Goal: Information Seeking & Learning: Understand process/instructions

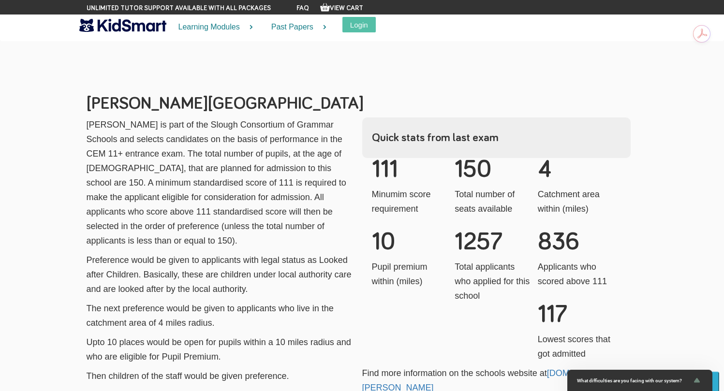
scroll to position [425, 0]
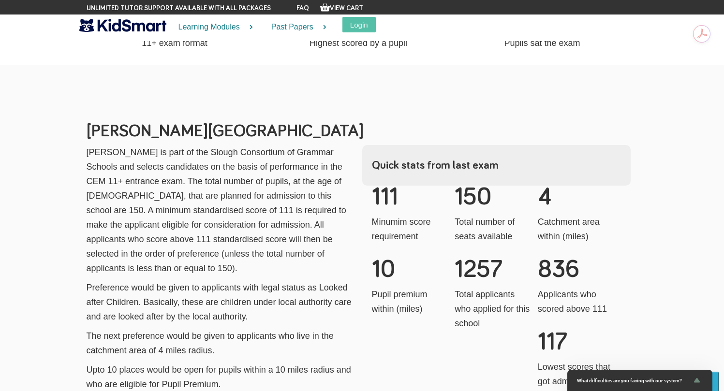
click at [388, 215] on p "Minumim score requirement" at bounding box center [410, 229] width 76 height 29
click at [483, 224] on p "Total number of seats available" at bounding box center [493, 229] width 76 height 29
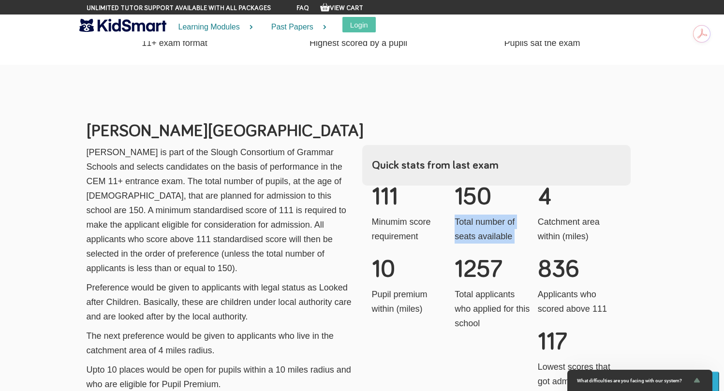
click at [483, 224] on p "Total number of seats available" at bounding box center [493, 229] width 76 height 29
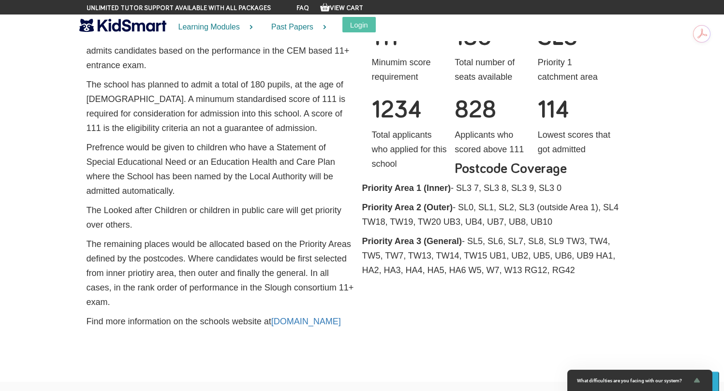
scroll to position [1016, 0]
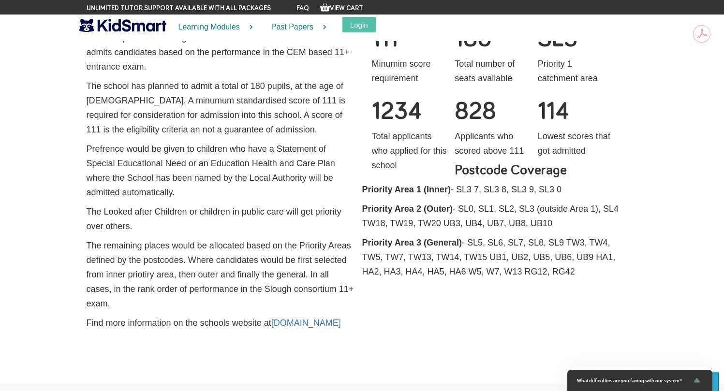
click at [452, 202] on p "Priority Area 2 (Outer) - SL0, SL1, SL2, SL3 (outside Area 1), SL4 TW18, TW19, …" at bounding box center [496, 216] width 268 height 29
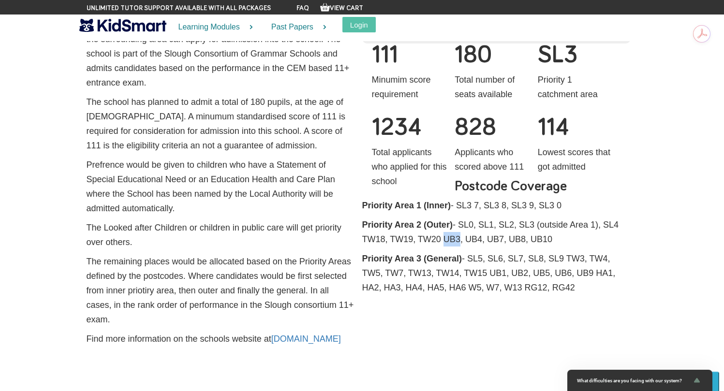
scroll to position [1003, 0]
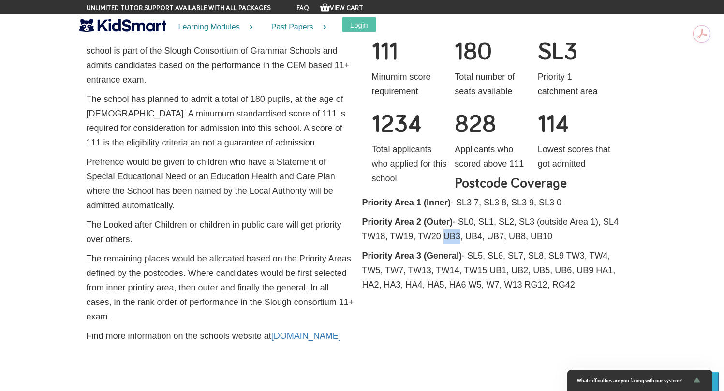
click at [449, 215] on p "Priority Area 2 (Outer) - SL0, SL1, SL2, SL3 (outside Area 1), SL4 TW18, TW19, …" at bounding box center [496, 229] width 268 height 29
click at [412, 252] on p "Priority Area 3 (General) - SL5, SL6, SL7, SL8, SL9 TW3, TW4, TW5, TW7, TW13, T…" at bounding box center [496, 271] width 268 height 44
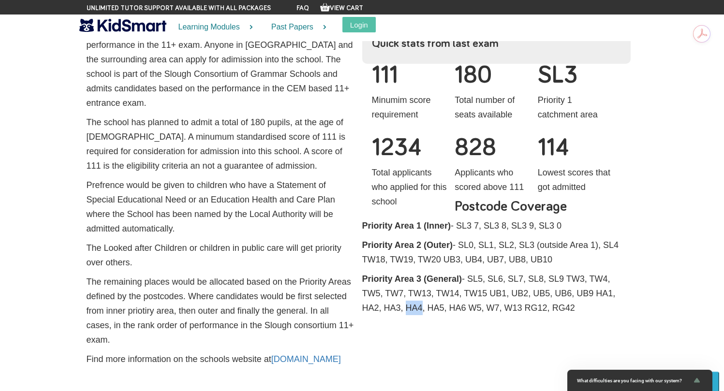
scroll to position [982, 0]
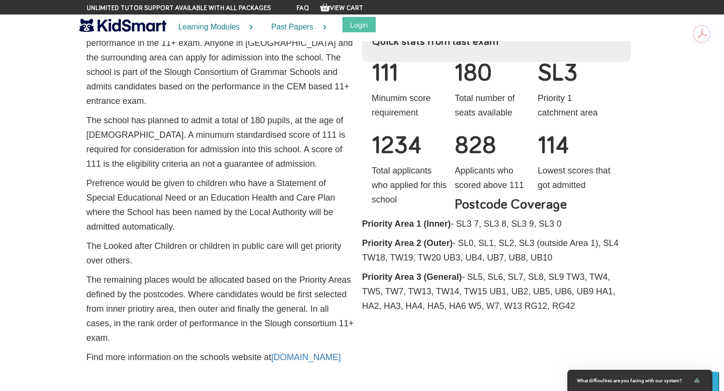
click at [407, 310] on div "[PERSON_NAME][GEOGRAPHIC_DATA] [PERSON_NAME][GEOGRAPHIC_DATA] require a success…" at bounding box center [362, 179] width 566 height 380
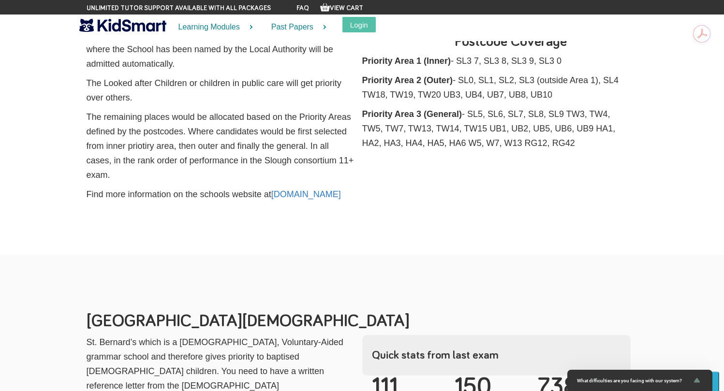
scroll to position [1069, 0]
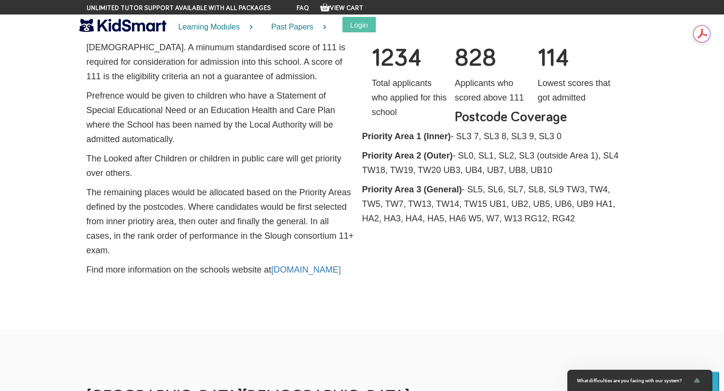
click at [375, 185] on b "Priority Area 3 (General)" at bounding box center [412, 190] width 100 height 10
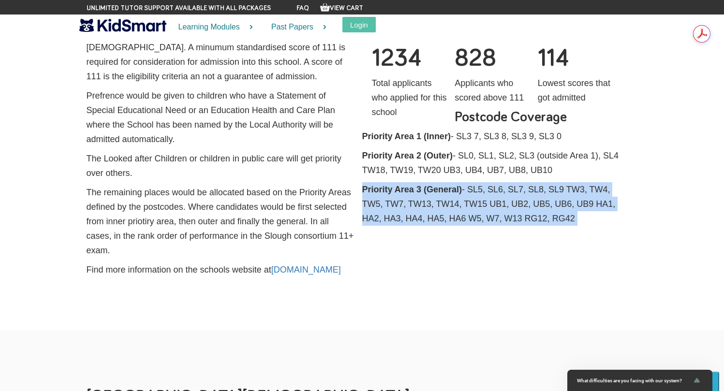
click at [375, 185] on b "Priority Area 3 (General)" at bounding box center [412, 190] width 100 height 10
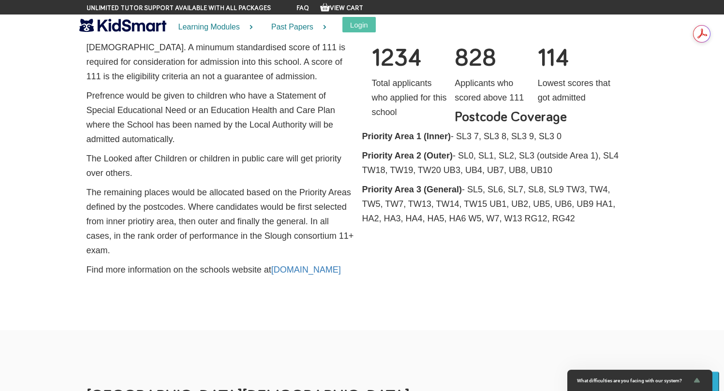
click at [437, 148] on p "Priority Area 2 (Outer) - SL0, SL1, SL2, SL3 (outside Area 1), SL4 TW18, TW19, …" at bounding box center [496, 162] width 268 height 29
click at [453, 148] on p "Priority Area 2 (Outer) - SL0, SL1, SL2, SL3 (outside Area 1), SL4 TW18, TW19, …" at bounding box center [496, 162] width 268 height 29
click at [412, 187] on p "Priority Area 3 (General) - SL5, SL6, SL7, SL8, SL9 TW3, TW4, TW5, TW7, TW13, T…" at bounding box center [496, 204] width 268 height 44
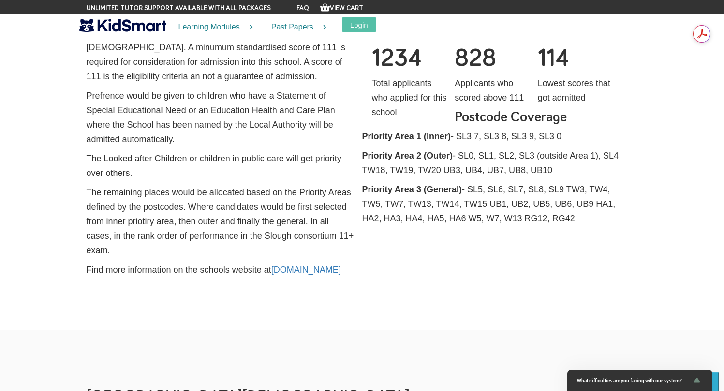
click at [436, 254] on section "[PERSON_NAME][GEOGRAPHIC_DATA] [PERSON_NAME][GEOGRAPHIC_DATA] require a success…" at bounding box center [362, 91] width 724 height 477
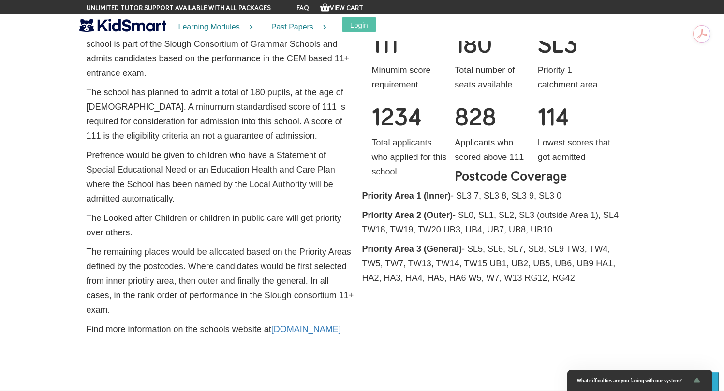
scroll to position [1009, 0]
click at [412, 250] on p "Priority Area 3 (General) - SL5, SL6, SL7, SL8, SL9 TW3, TW4, TW5, TW7, TW13, T…" at bounding box center [496, 264] width 268 height 44
drag, startPoint x: 412, startPoint y: 250, endPoint x: 373, endPoint y: 250, distance: 39.2
click at [373, 250] on p "Priority Area 3 (General) - SL5, SL6, SL7, SL8, SL9 TW3, TW4, TW5, TW7, TW13, T…" at bounding box center [496, 264] width 268 height 44
click at [373, 251] on p "Priority Area 3 (General) - SL5, SL6, SL7, SL8, SL9 TW3, TW4, TW5, TW7, TW13, T…" at bounding box center [496, 264] width 268 height 44
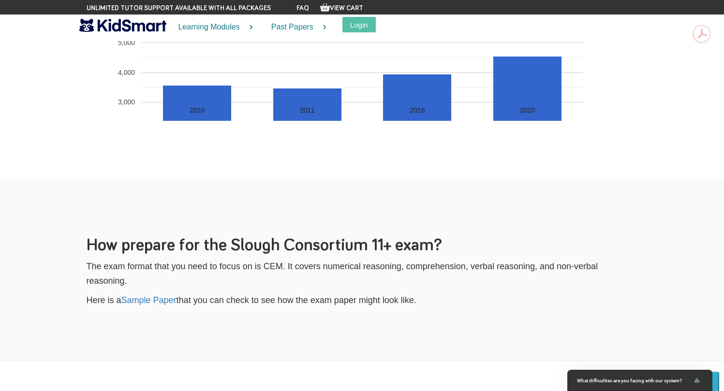
scroll to position [3770, 0]
